Goal: Task Accomplishment & Management: Manage account settings

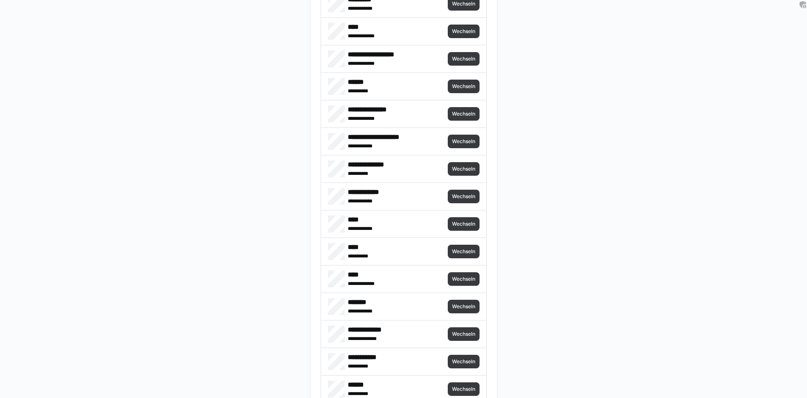
scroll to position [30, 0]
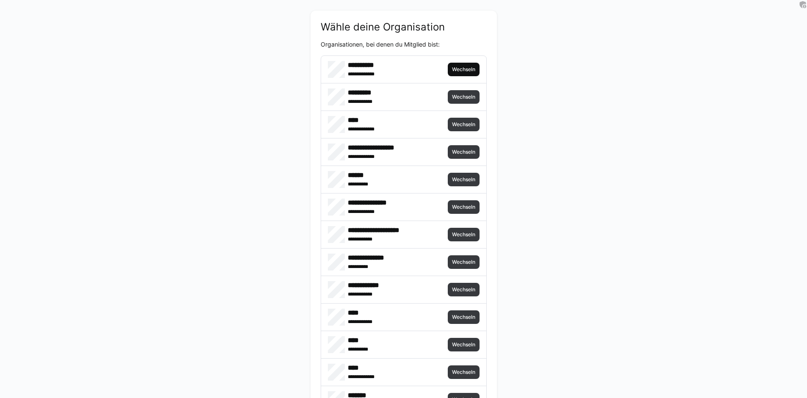
click at [466, 69] on span "Wechseln" at bounding box center [463, 69] width 25 height 7
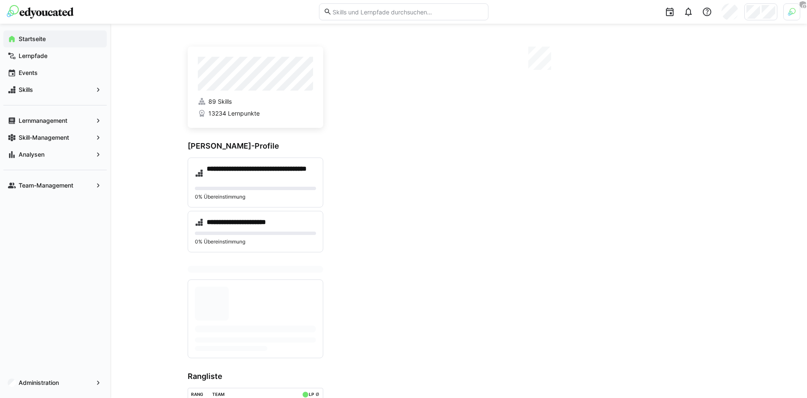
click at [785, 13] on div at bounding box center [791, 11] width 17 height 17
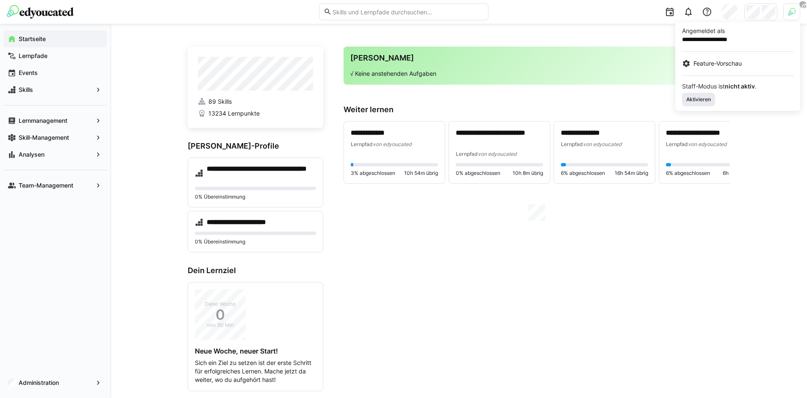
click at [692, 95] on span "Aktivieren" at bounding box center [698, 100] width 33 height 14
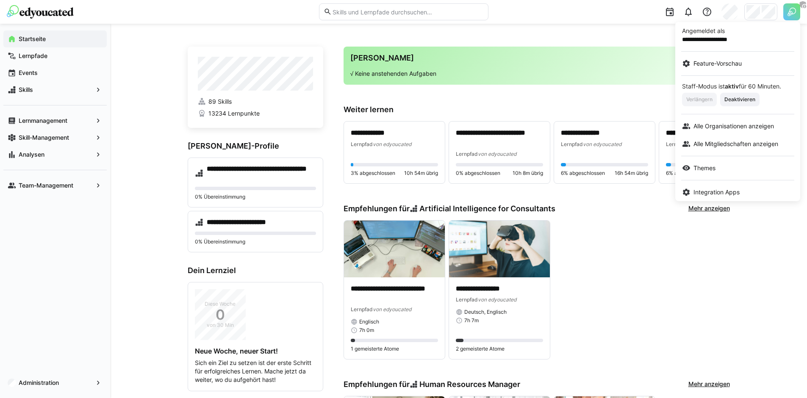
click at [631, 100] on div at bounding box center [403, 199] width 807 height 398
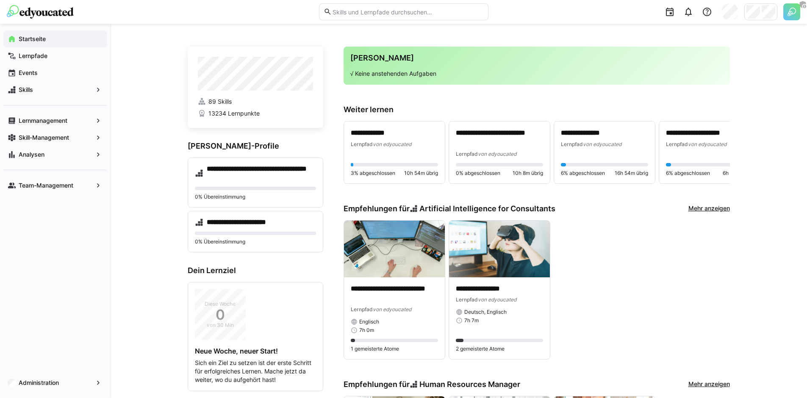
click at [790, 15] on img at bounding box center [791, 11] width 17 height 17
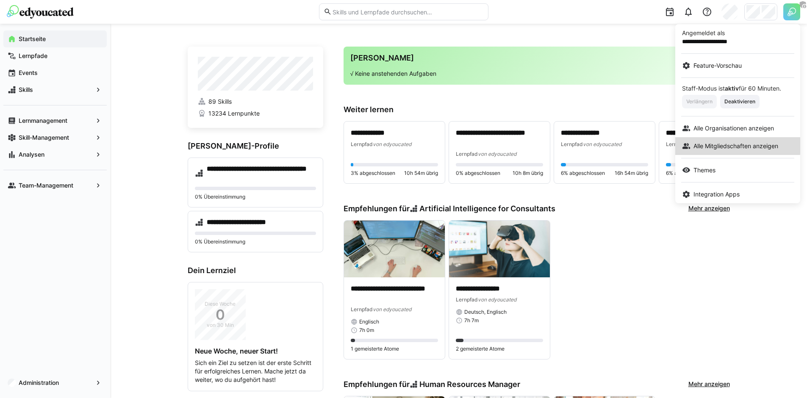
click at [710, 138] on link "Alle Mitgliedschaften anzeigen" at bounding box center [737, 146] width 125 height 18
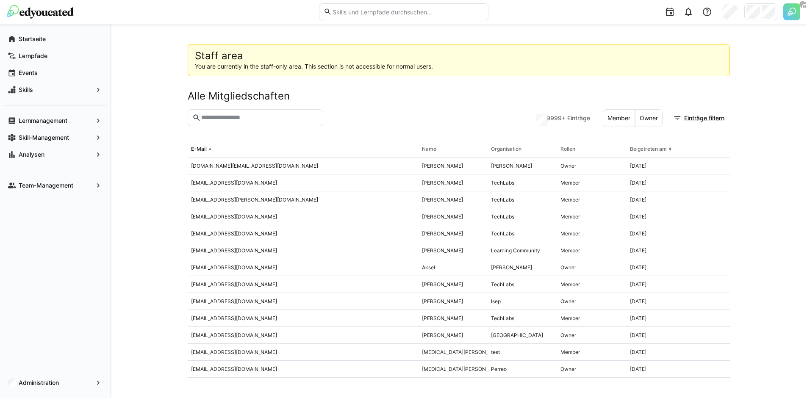
click at [786, 15] on img at bounding box center [791, 11] width 17 height 17
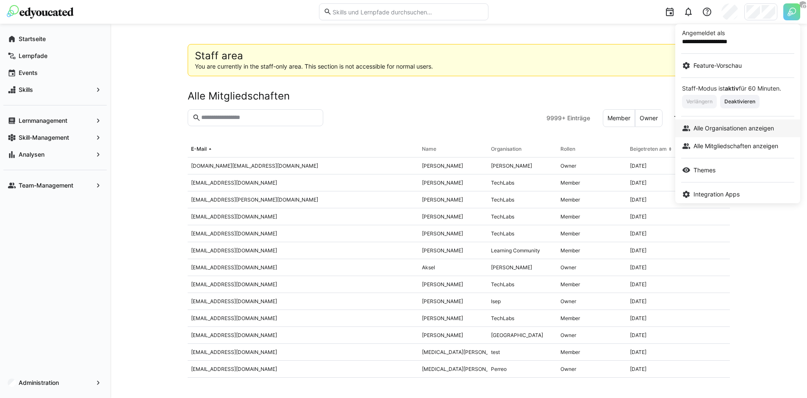
click at [723, 130] on span "Alle Organisationen anzeigen" at bounding box center [733, 128] width 80 height 8
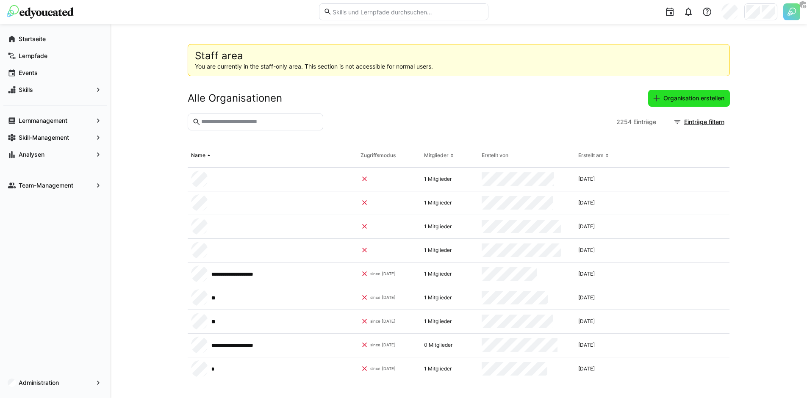
click at [687, 98] on span "Organisation erstellen" at bounding box center [694, 98] width 64 height 8
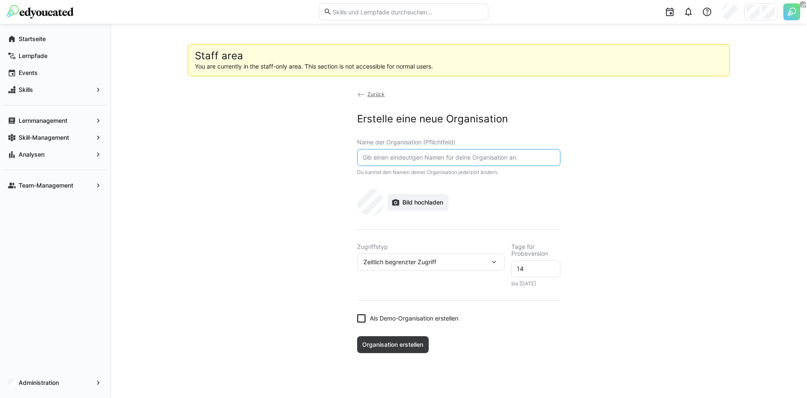
click at [401, 154] on input "text" at bounding box center [459, 158] width 194 height 8
type input "GASCADE Demo Organisation"
click at [431, 202] on span "Bild hochladen" at bounding box center [422, 202] width 43 height 8
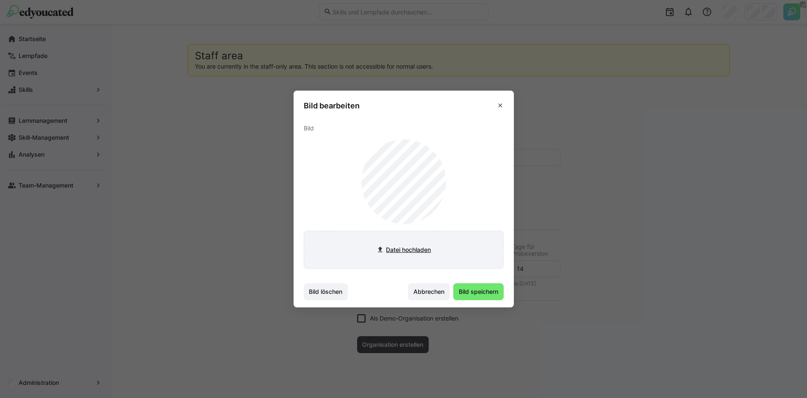
click at [402, 249] on input "file" at bounding box center [403, 249] width 199 height 37
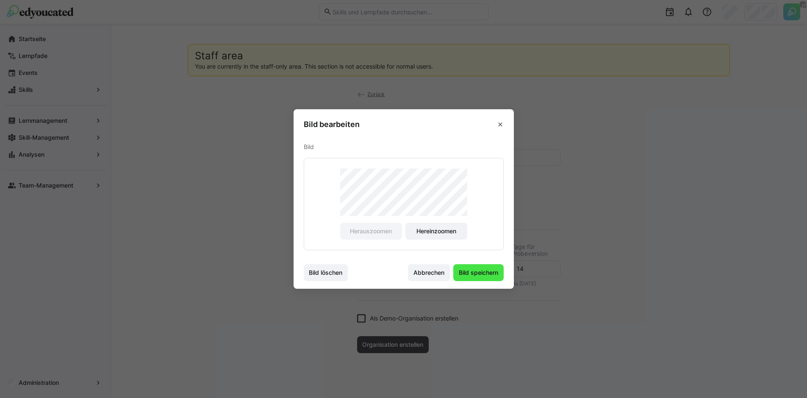
click at [479, 274] on span "Bild speichern" at bounding box center [478, 273] width 42 height 8
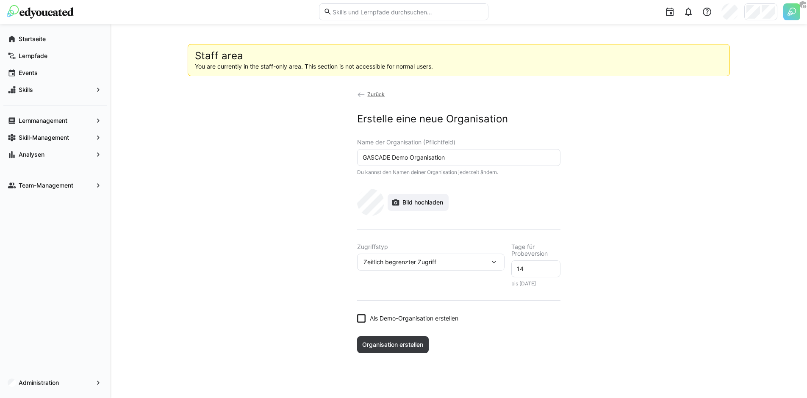
click at [449, 266] on div "Zeitlich begrenzter Zugriff" at bounding box center [426, 262] width 126 height 8
click at [415, 280] on div "Voller Zugriff" at bounding box center [431, 284] width 134 height 8
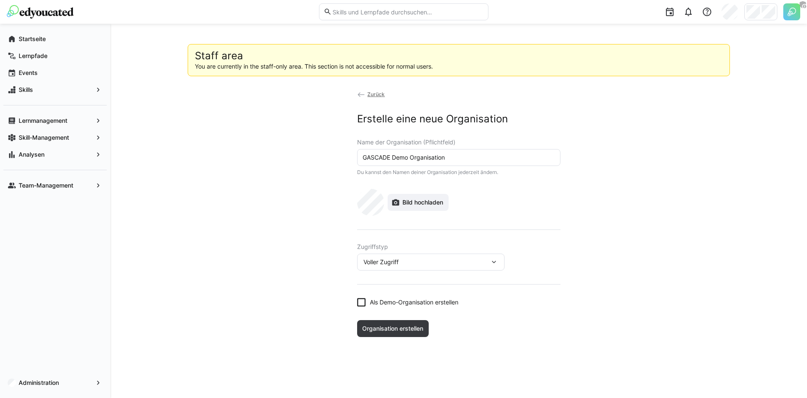
click at [393, 307] on div "Zurück Erstelle eine neue Organisation Name der Organisation (Pflichtfeld) GASC…" at bounding box center [458, 213] width 203 height 247
click at [394, 302] on span "Als Demo-Organisation erstellen" at bounding box center [414, 302] width 89 height 8
click at [395, 327] on span "Organisation erstellen" at bounding box center [393, 328] width 64 height 8
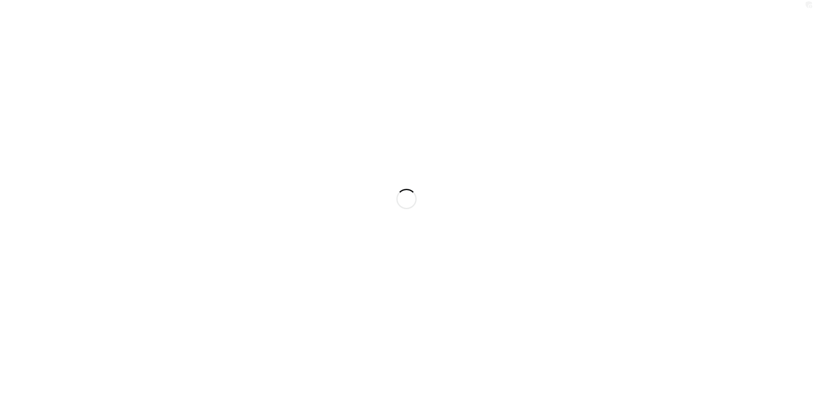
click at [371, 136] on body at bounding box center [406, 199] width 813 height 398
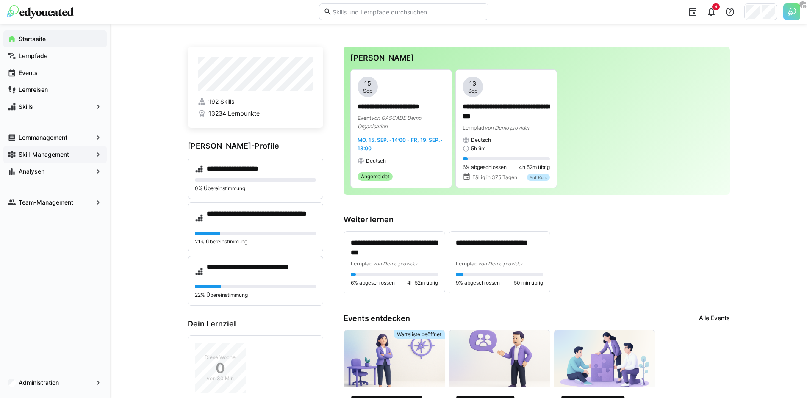
click at [80, 150] on div "Skill-Management" at bounding box center [54, 154] width 103 height 17
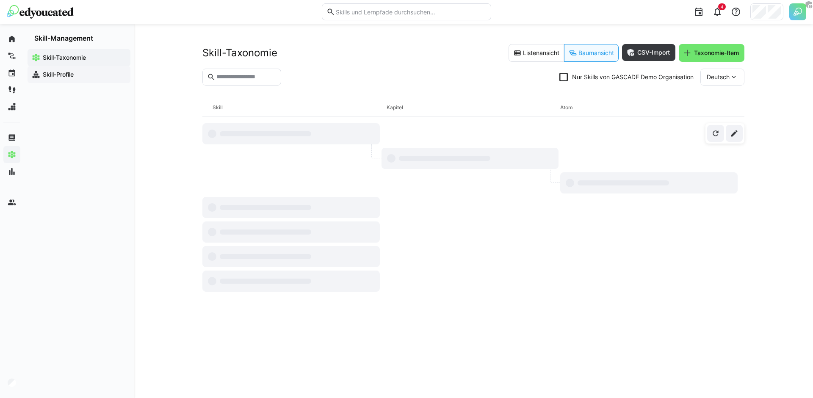
click at [87, 75] on span "Skill-Profile" at bounding box center [84, 74] width 85 height 8
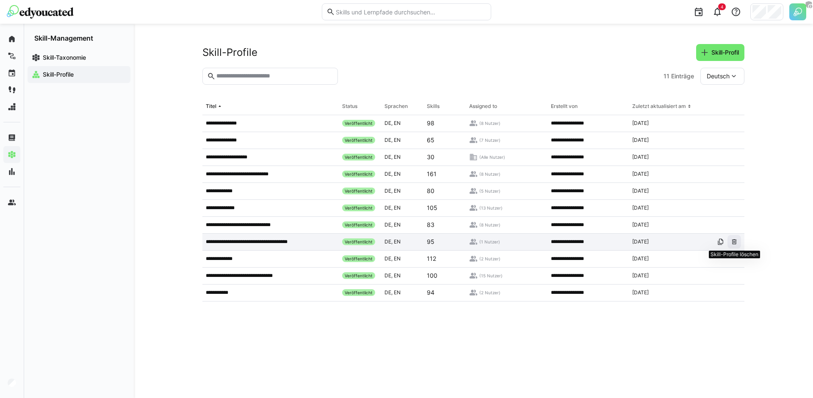
click at [734, 240] on eds-icon at bounding box center [734, 241] width 7 height 7
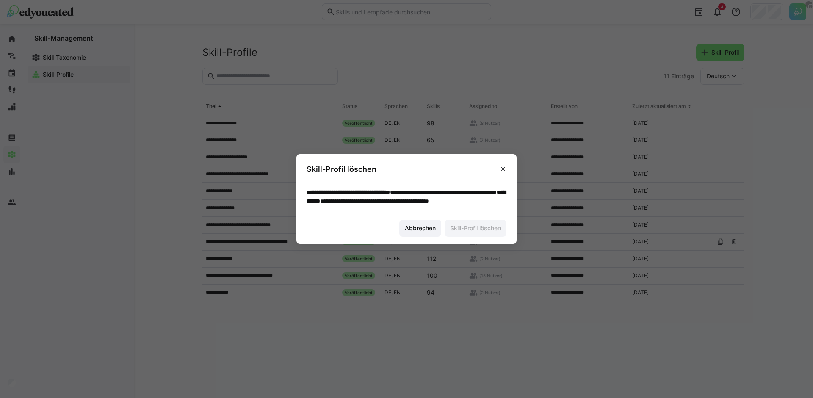
click at [414, 240] on footer "Abbrechen Skill-Profil löschen" at bounding box center [406, 228] width 220 height 32
click at [410, 233] on span "Abbrechen" at bounding box center [420, 228] width 33 height 8
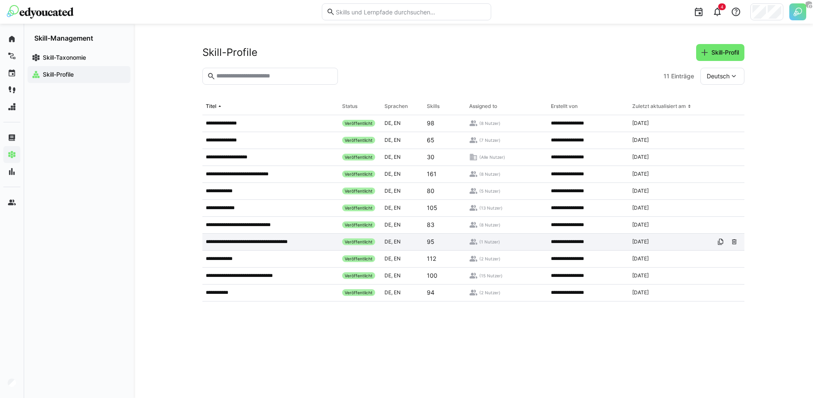
click at [250, 244] on p "**********" at bounding box center [254, 241] width 96 height 7
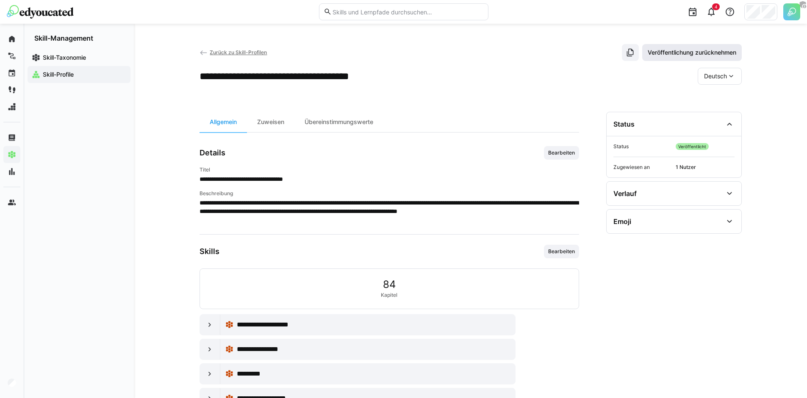
click at [716, 48] on span "Veröffentlichung zurücknehmen" at bounding box center [692, 52] width 100 height 17
click at [203, 52] on eds-icon at bounding box center [203, 53] width 8 height 8
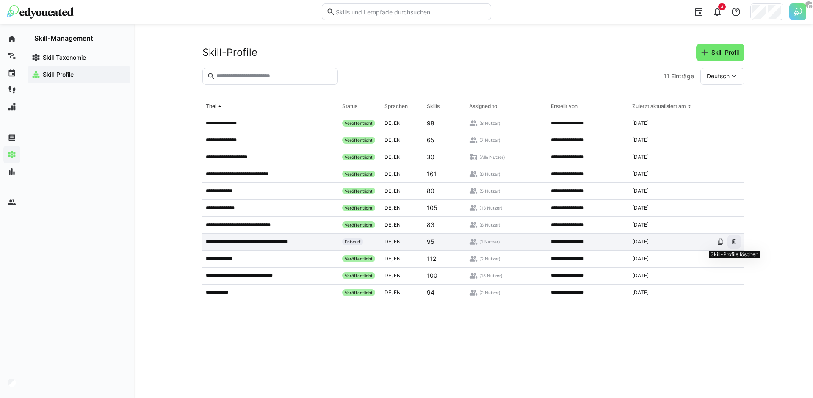
click at [736, 245] on eds-icon at bounding box center [734, 241] width 7 height 7
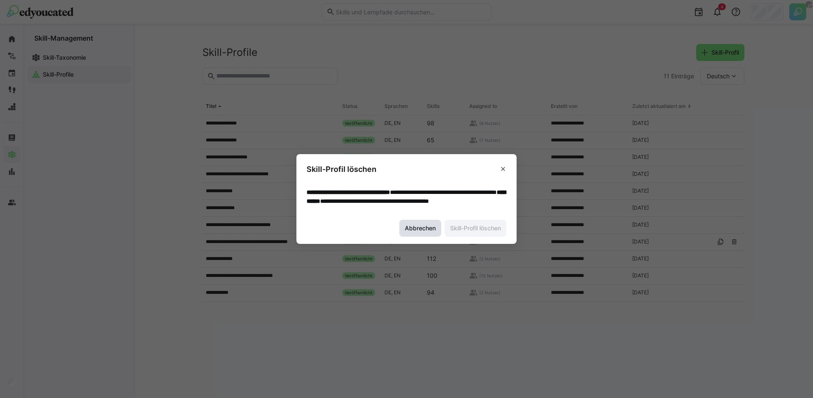
click at [413, 233] on span "Abbrechen" at bounding box center [420, 228] width 33 height 8
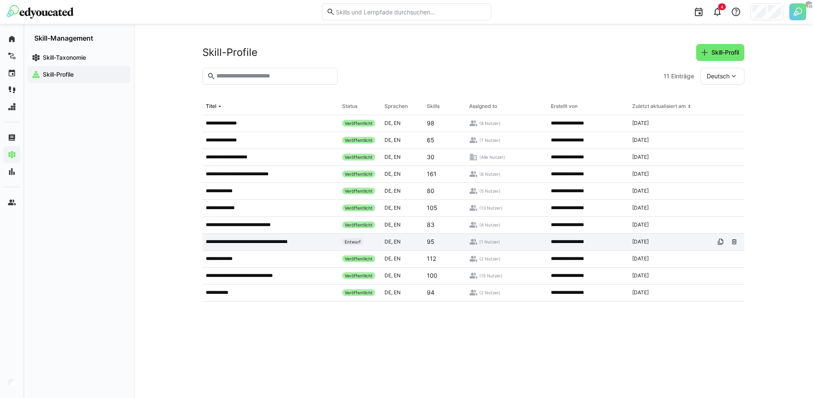
click at [260, 241] on p "**********" at bounding box center [254, 241] width 96 height 7
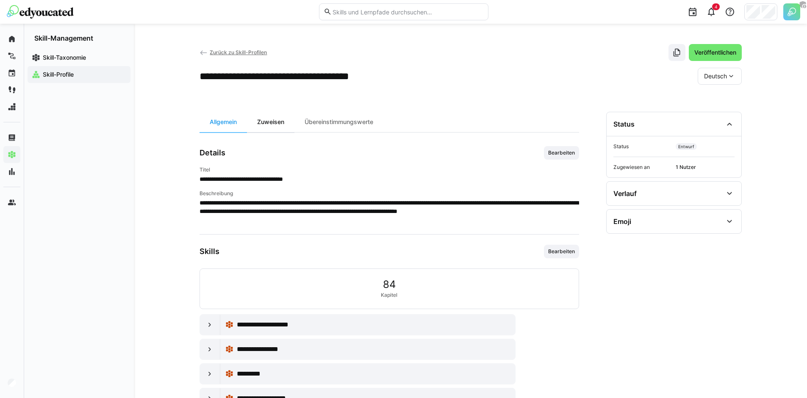
click at [275, 127] on div "Zuweisen" at bounding box center [270, 122] width 47 height 20
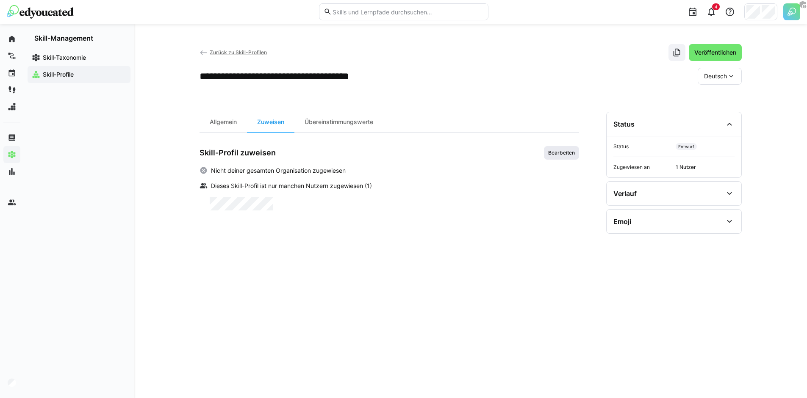
click at [550, 159] on div "Bearbeiten" at bounding box center [561, 153] width 35 height 14
click at [556, 154] on span "Bearbeiten" at bounding box center [561, 153] width 28 height 7
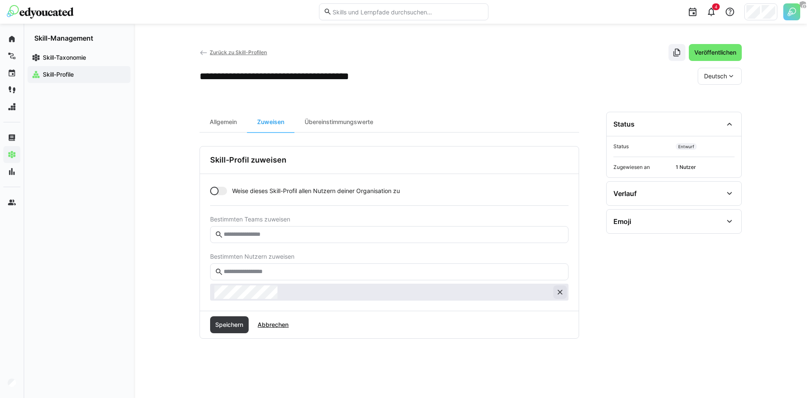
click at [562, 290] on eds-icon at bounding box center [560, 292] width 8 height 8
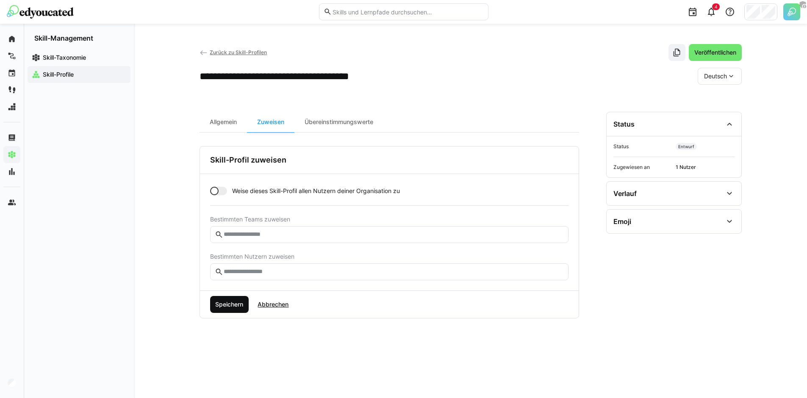
click at [222, 301] on span "Speichern" at bounding box center [229, 304] width 30 height 8
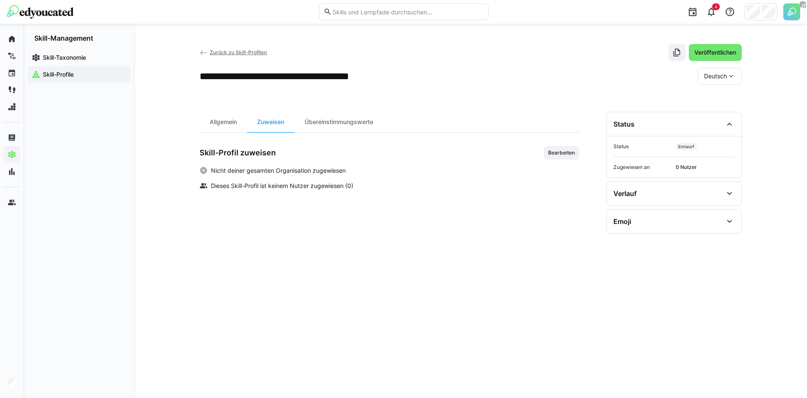
click at [199, 50] on div "**********" at bounding box center [470, 211] width 673 height 374
click at [202, 53] on eds-icon at bounding box center [203, 53] width 8 height 8
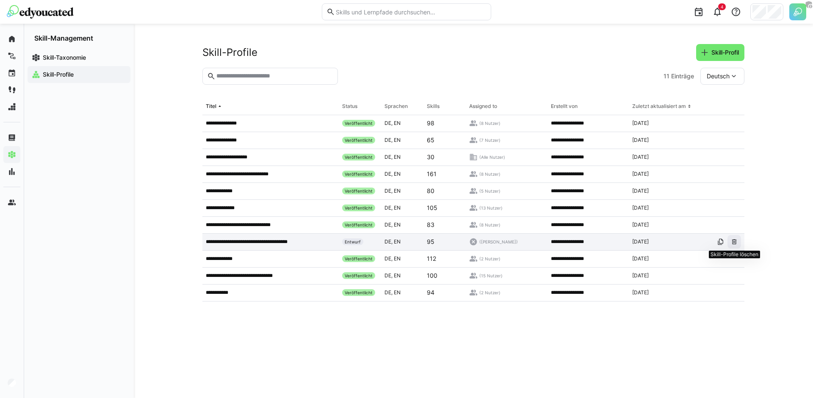
click at [735, 240] on eds-icon at bounding box center [734, 241] width 7 height 7
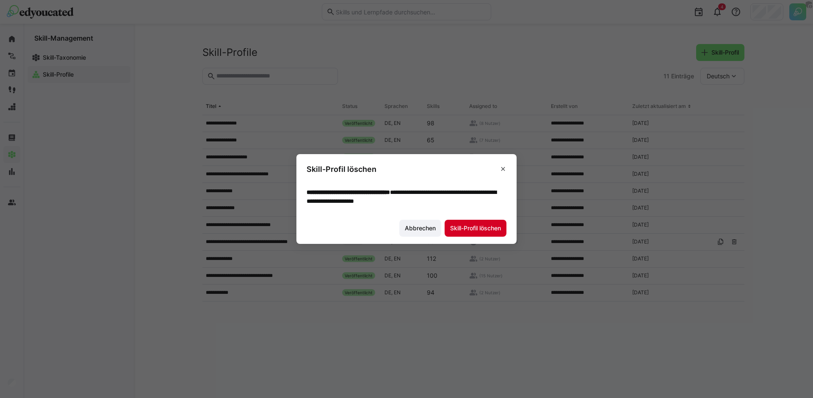
click at [475, 231] on span "Skill-Profil löschen" at bounding box center [475, 228] width 53 height 8
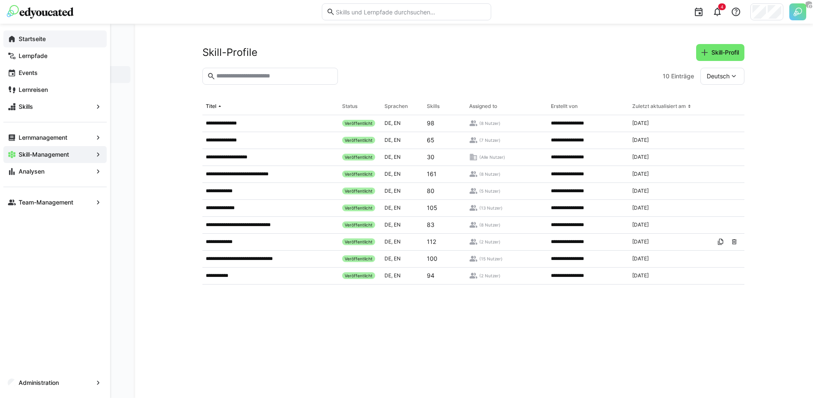
click at [0, 0] on app-navigation-label "Startseite" at bounding box center [0, 0] width 0 height 0
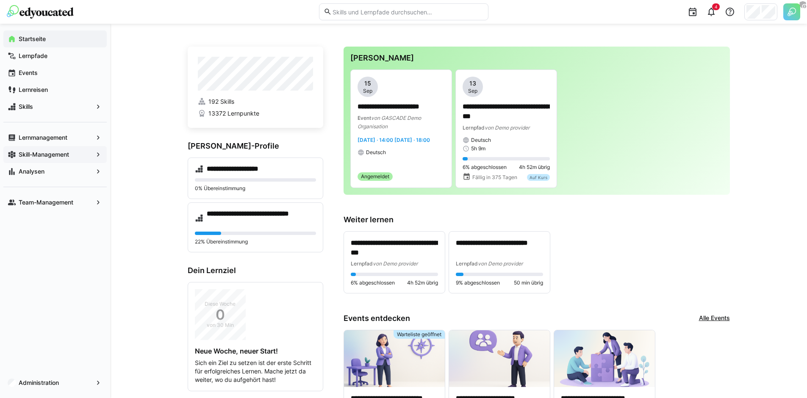
click at [62, 148] on div "Skill-Management" at bounding box center [54, 154] width 103 height 17
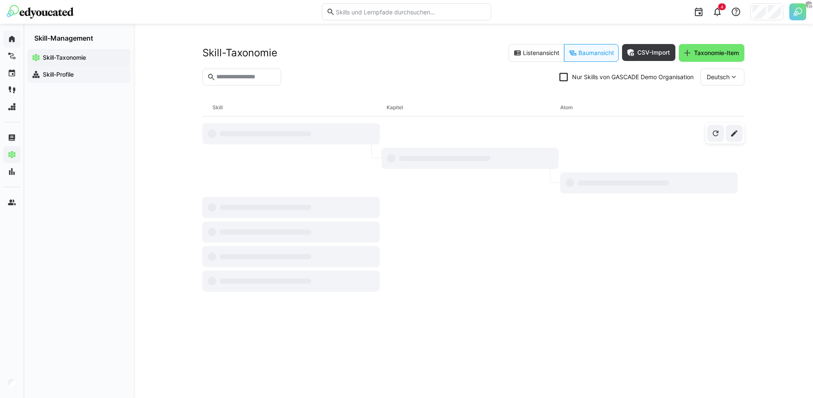
click at [0, 0] on app-navigation-label "Skill-Profile" at bounding box center [0, 0] width 0 height 0
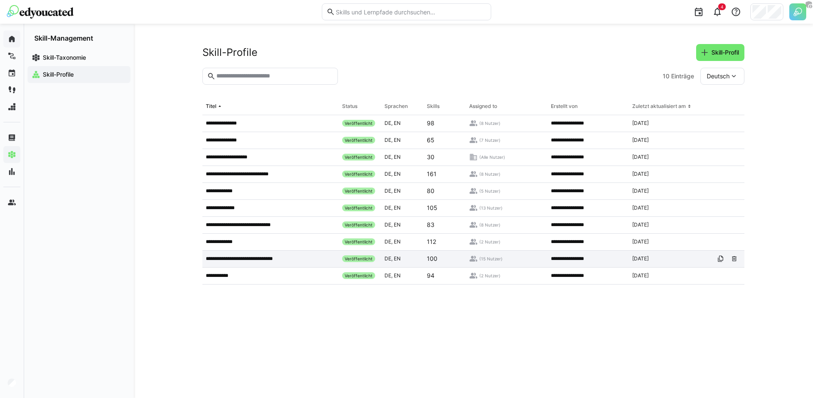
click at [287, 258] on p "**********" at bounding box center [248, 258] width 85 height 7
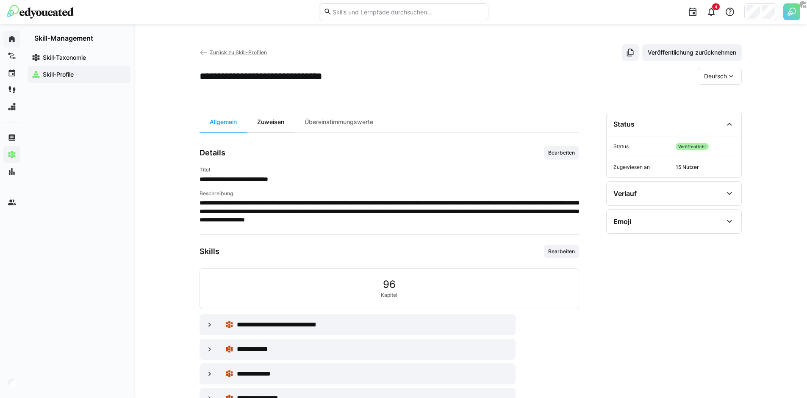
click at [276, 127] on div "Zuweisen" at bounding box center [270, 122] width 47 height 20
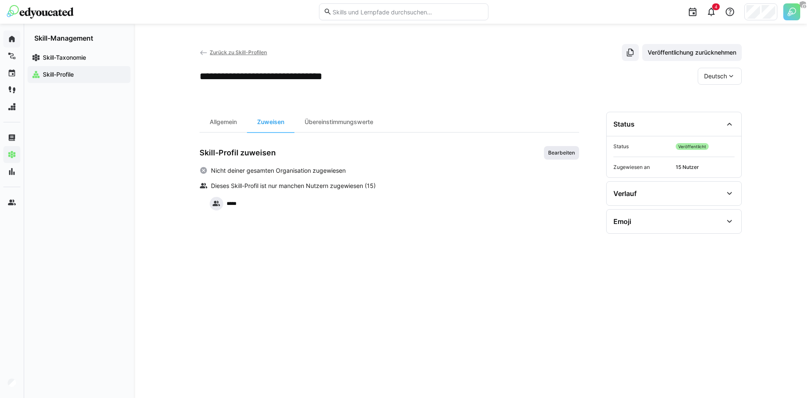
click at [564, 152] on span "Bearbeiten" at bounding box center [561, 153] width 28 height 7
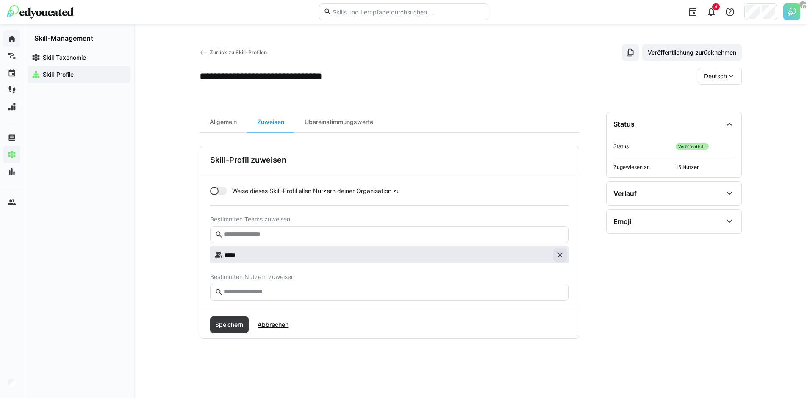
click at [556, 255] on eds-icon at bounding box center [560, 255] width 8 height 8
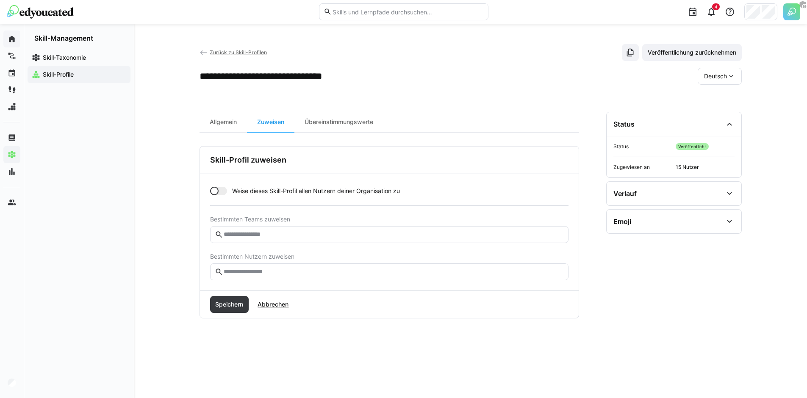
click at [280, 305] on span "Abbrechen" at bounding box center [272, 304] width 33 height 8
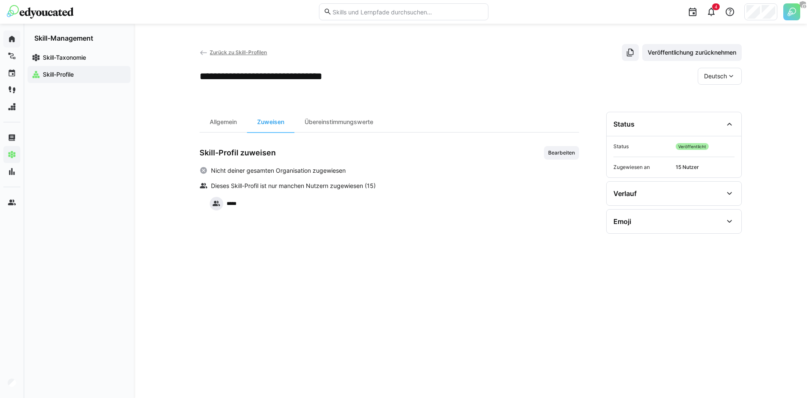
click at [202, 53] on eds-icon at bounding box center [203, 53] width 8 height 8
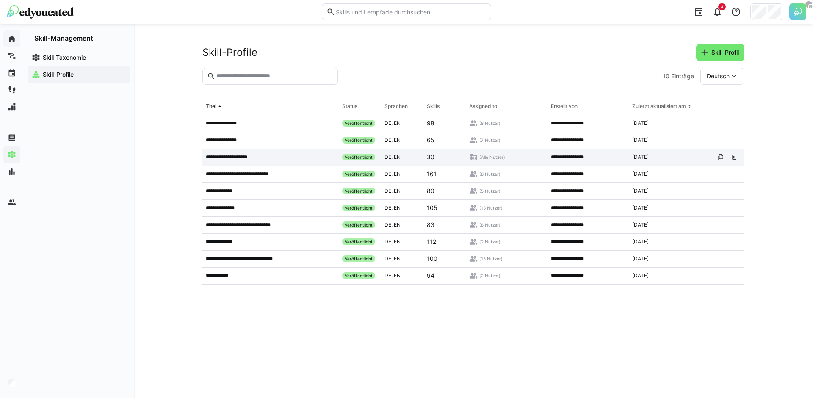
click at [251, 160] on app-table-first-column "**********" at bounding box center [271, 157] width 130 height 7
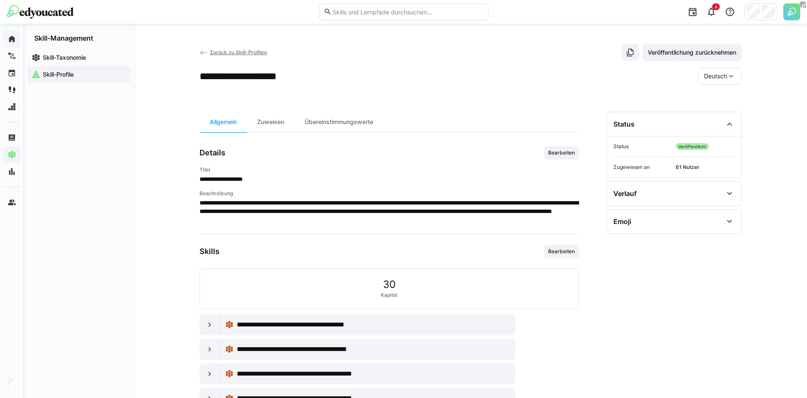
click at [286, 132] on app-curation-details-toolbar "Allgemein Zuweisen Übereinstimmungswerte" at bounding box center [388, 122] width 379 height 21
click at [282, 126] on div "Zuweisen" at bounding box center [270, 122] width 47 height 20
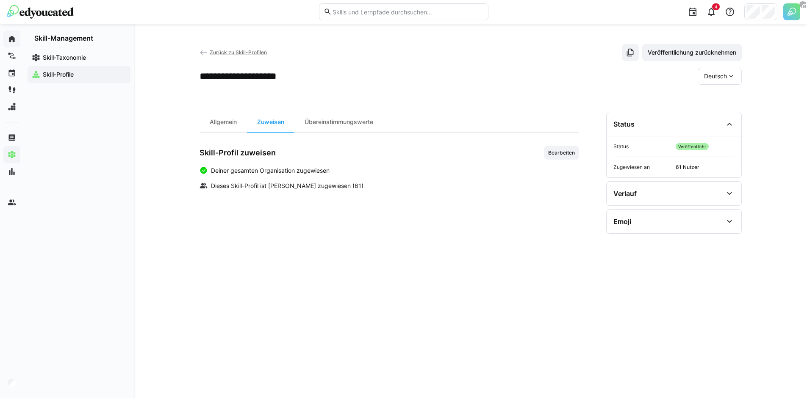
click at [543, 155] on div "Skill-Profil zuweisen Bearbeiten" at bounding box center [388, 153] width 379 height 14
click at [547, 155] on span "Bearbeiten" at bounding box center [561, 153] width 35 height 14
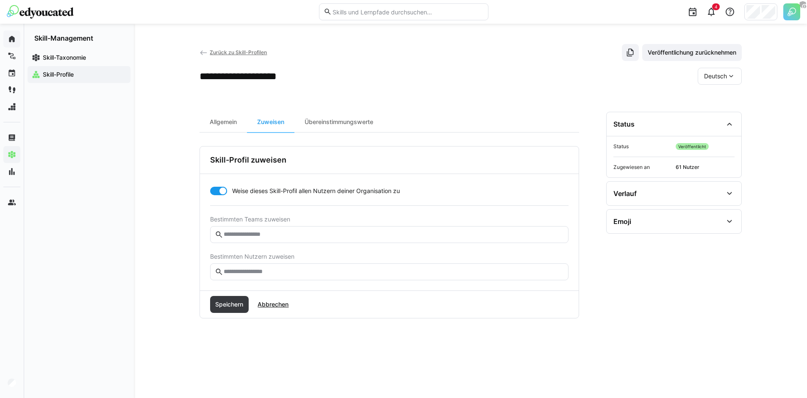
click at [222, 192] on div at bounding box center [223, 191] width 8 height 8
click at [238, 307] on span "Speichern" at bounding box center [229, 304] width 30 height 8
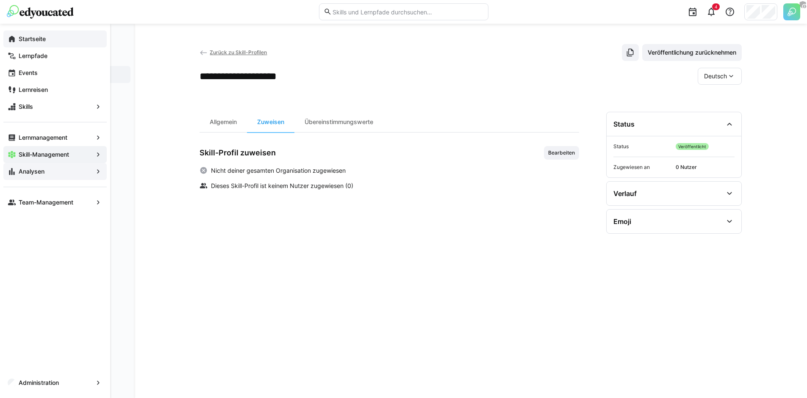
click at [48, 174] on span "Analysen" at bounding box center [54, 171] width 75 height 8
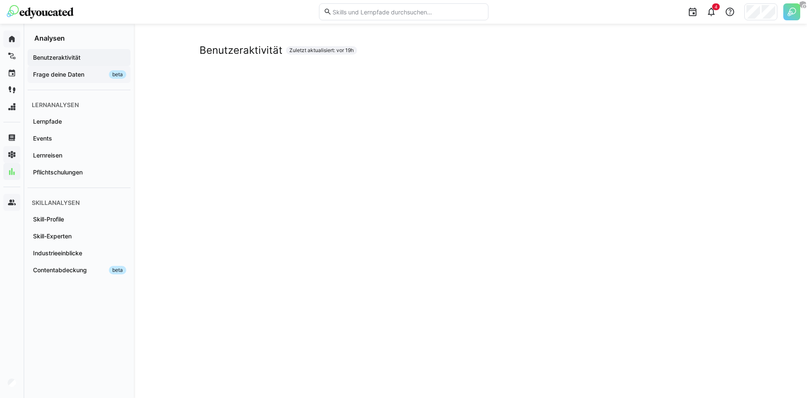
click at [0, 0] on app-navigation-label "Frage deine Daten" at bounding box center [0, 0] width 0 height 0
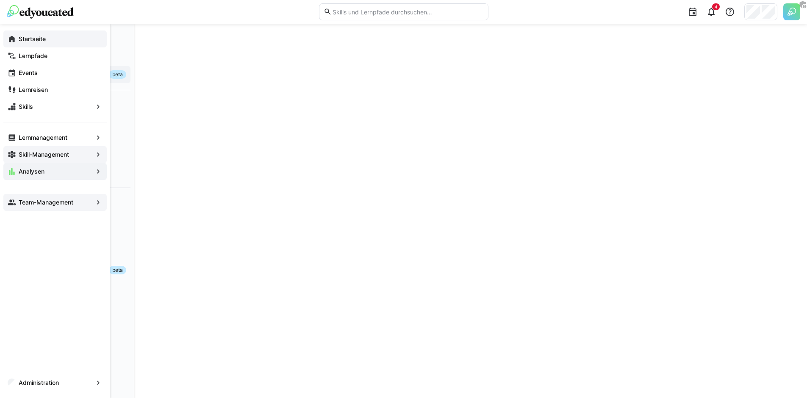
click at [0, 0] on app-navigation-label "Startseite" at bounding box center [0, 0] width 0 height 0
